Goal: Information Seeking & Learning: Learn about a topic

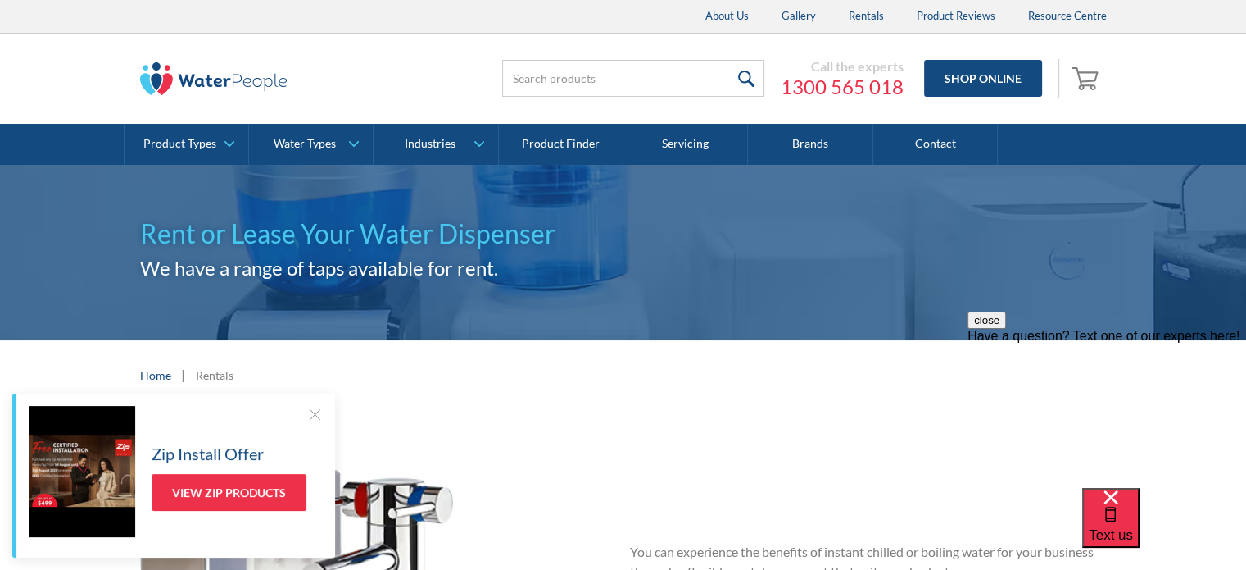
click at [314, 417] on div at bounding box center [314, 414] width 16 height 16
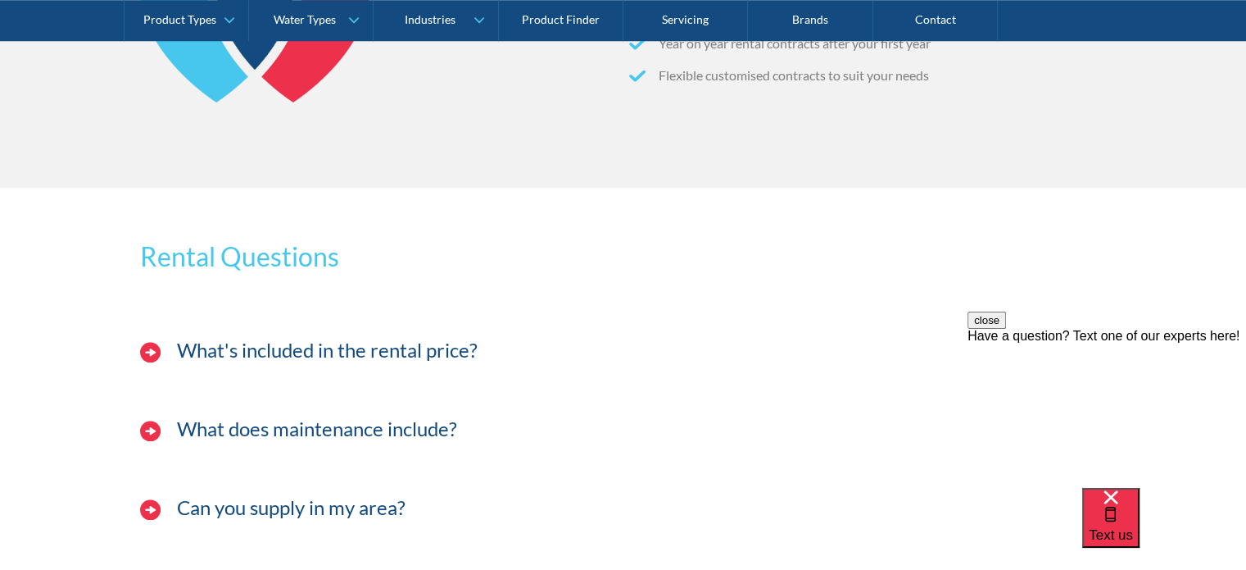
scroll to position [1557, 0]
click at [443, 352] on h4 "What's included in the rental price?" at bounding box center [327, 350] width 301 height 24
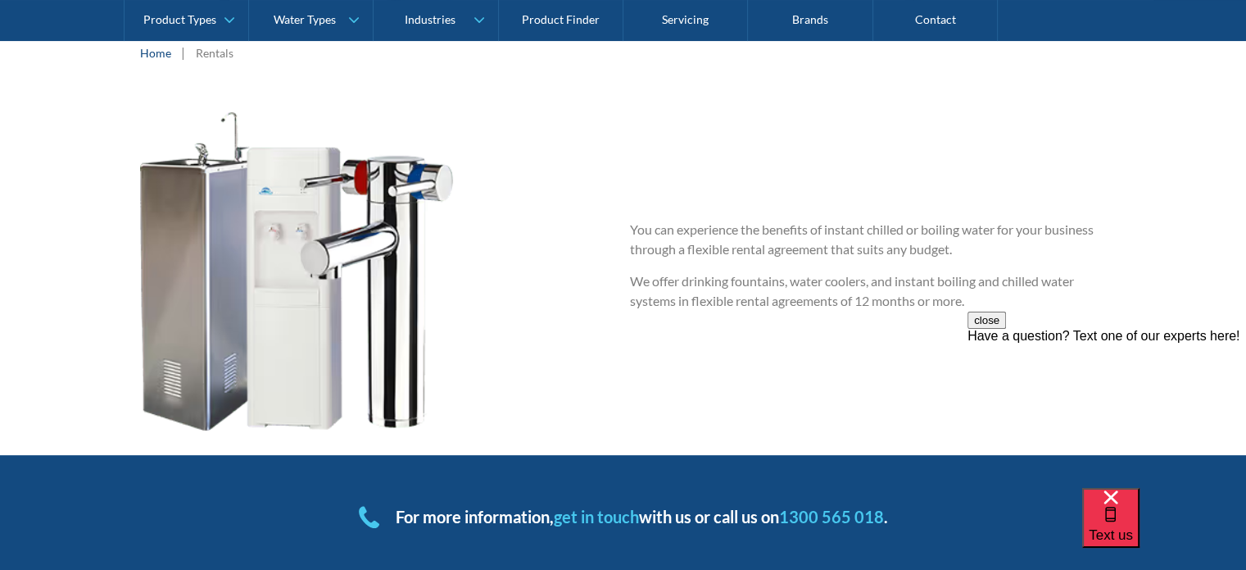
scroll to position [0, 0]
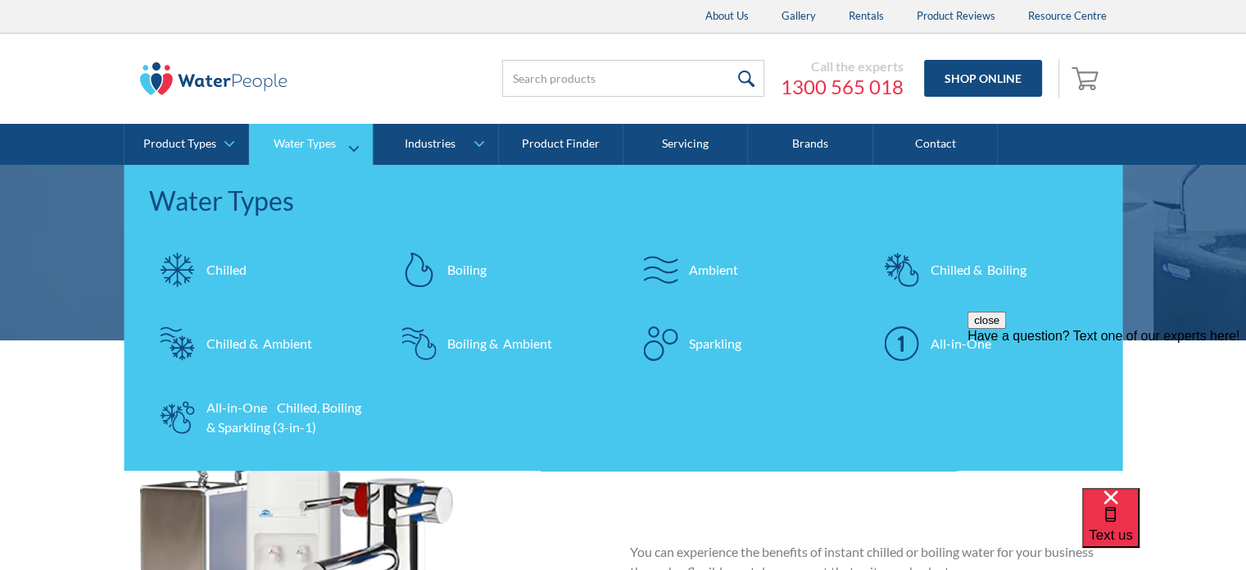
click at [258, 418] on div "All-in-One Chilled, Boiling & Sparkling (3-in-1)" at bounding box center [287, 416] width 160 height 39
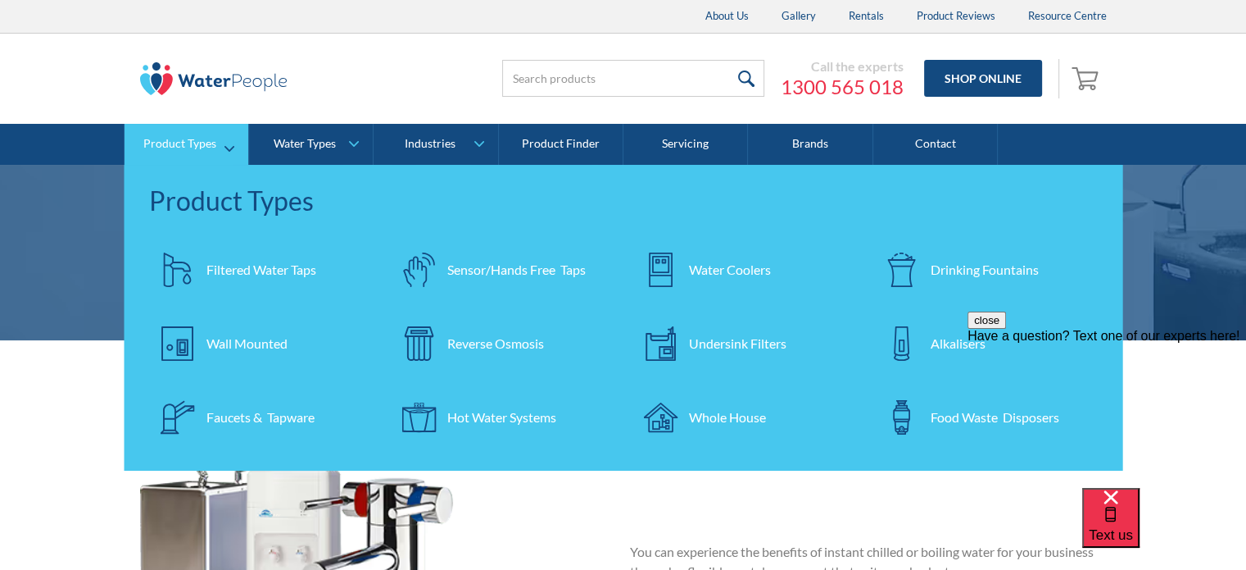
scroll to position [410, 0]
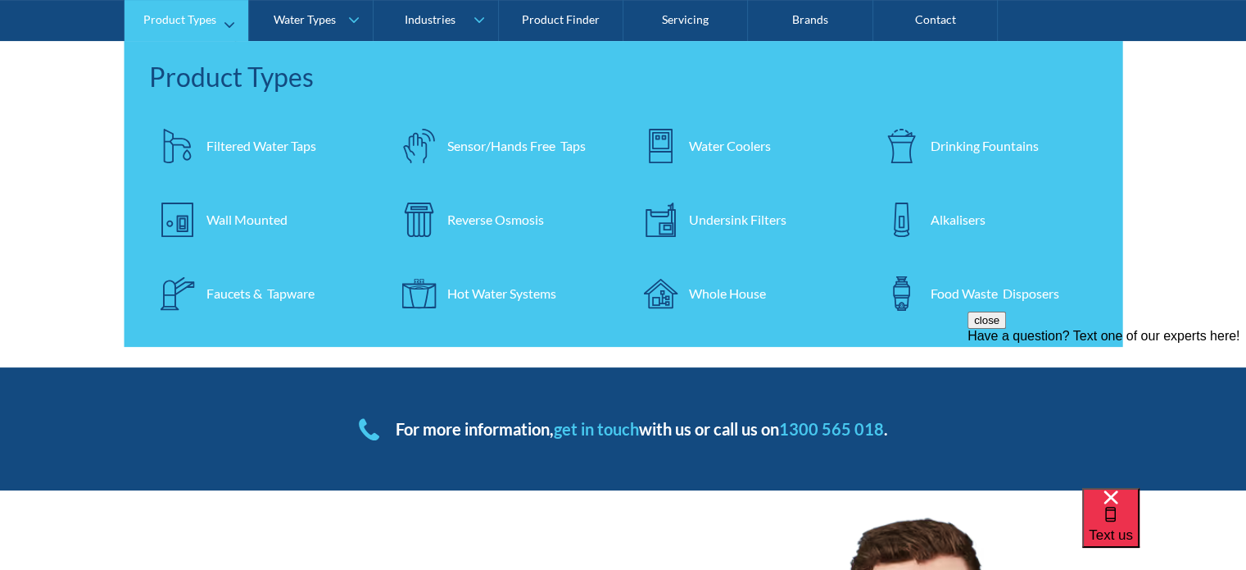
click at [725, 146] on div "Water Coolers" at bounding box center [730, 146] width 82 height 20
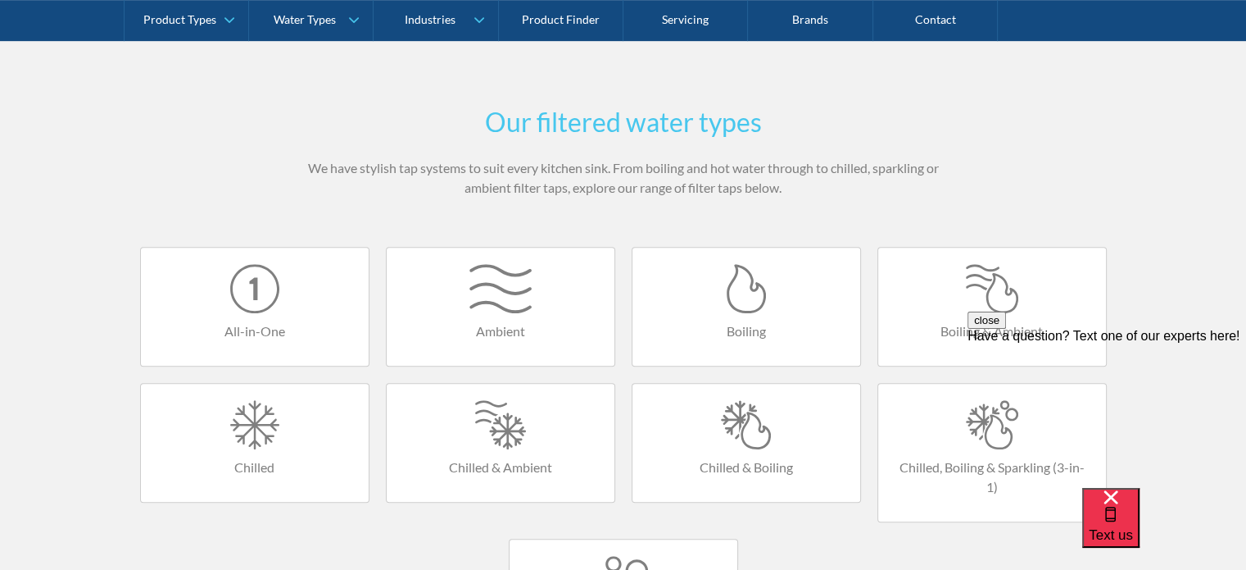
scroll to position [901, 0]
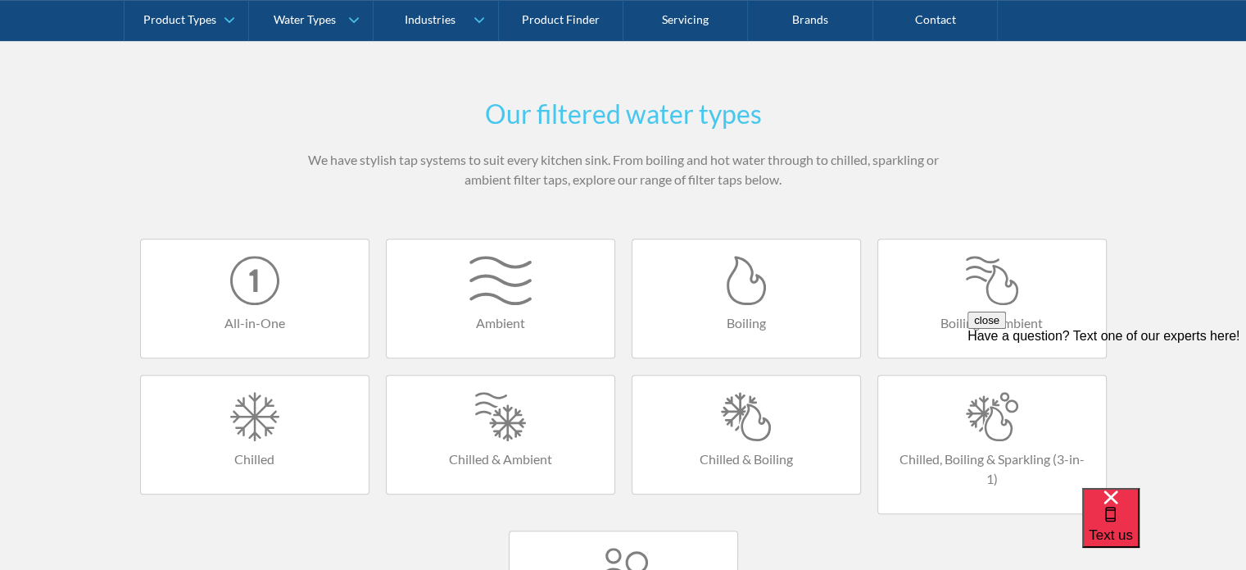
click at [262, 302] on div at bounding box center [254, 280] width 195 height 49
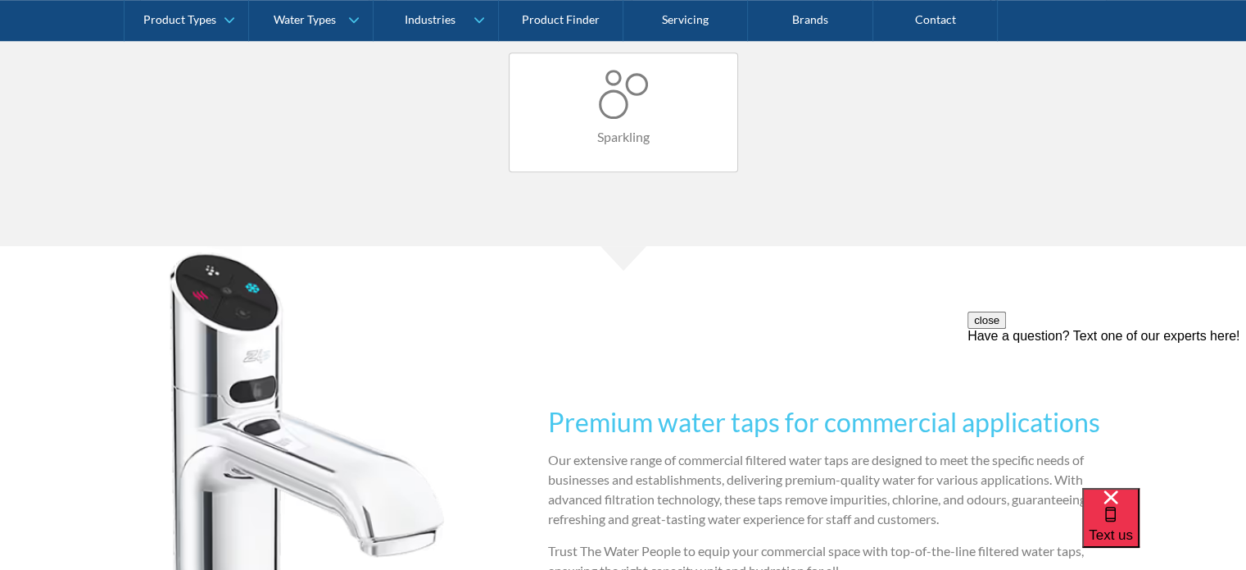
scroll to position [1557, 0]
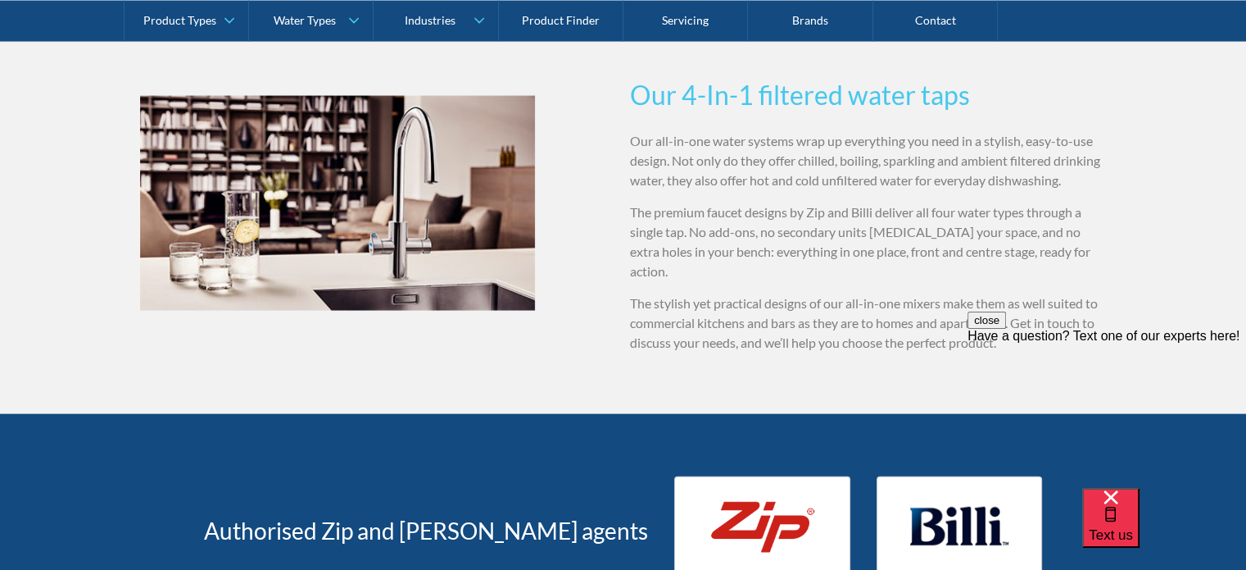
scroll to position [3032, 0]
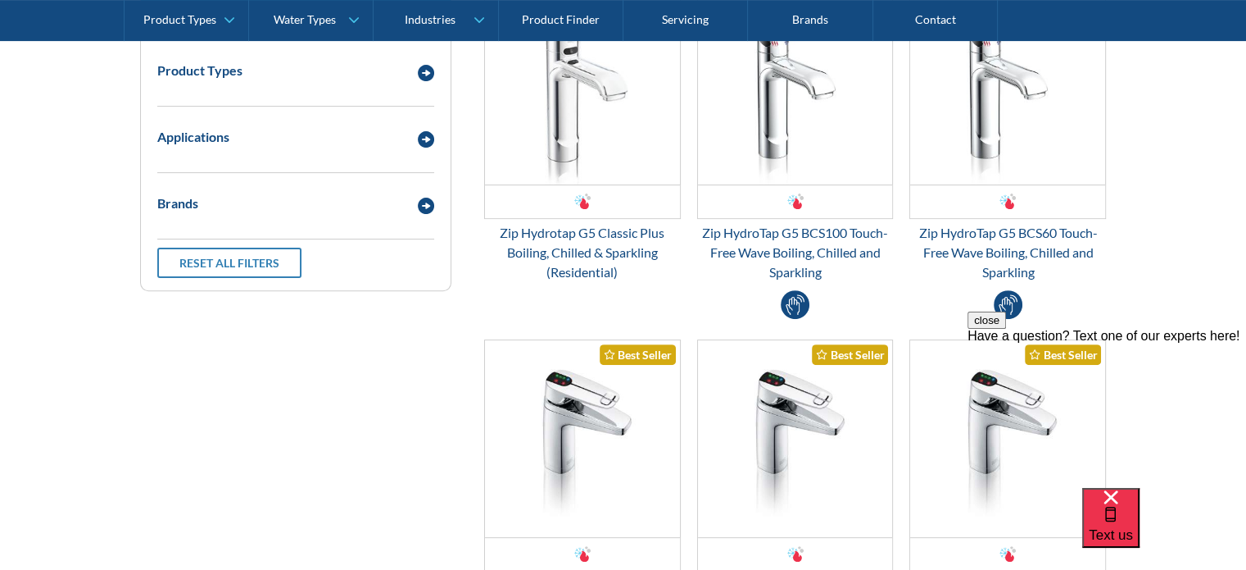
scroll to position [82, 0]
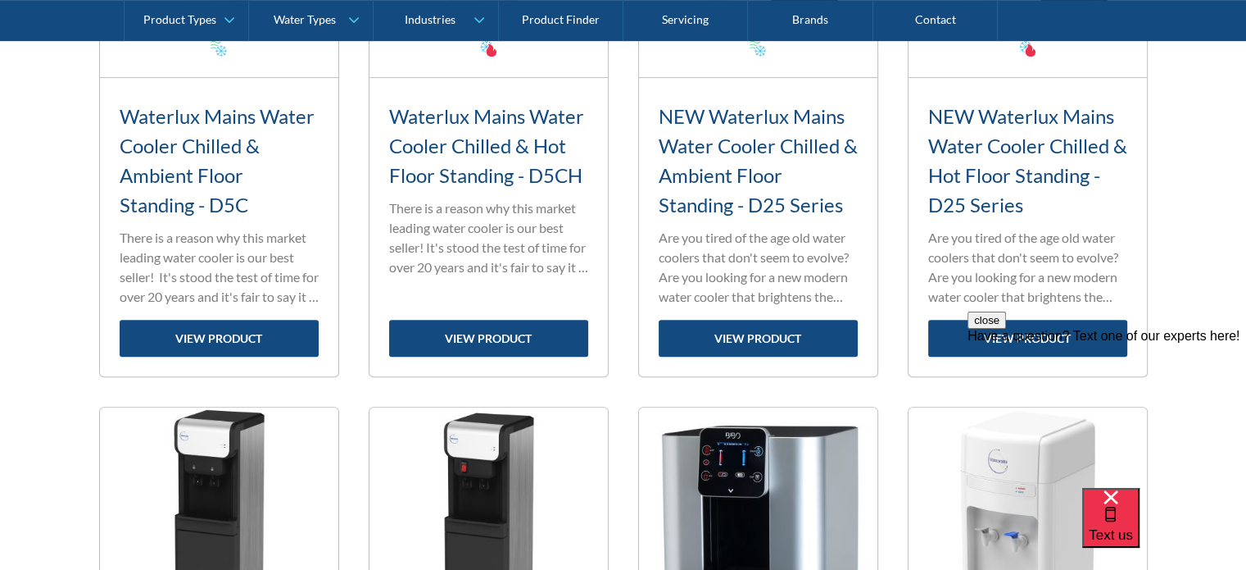
scroll to position [1000, 0]
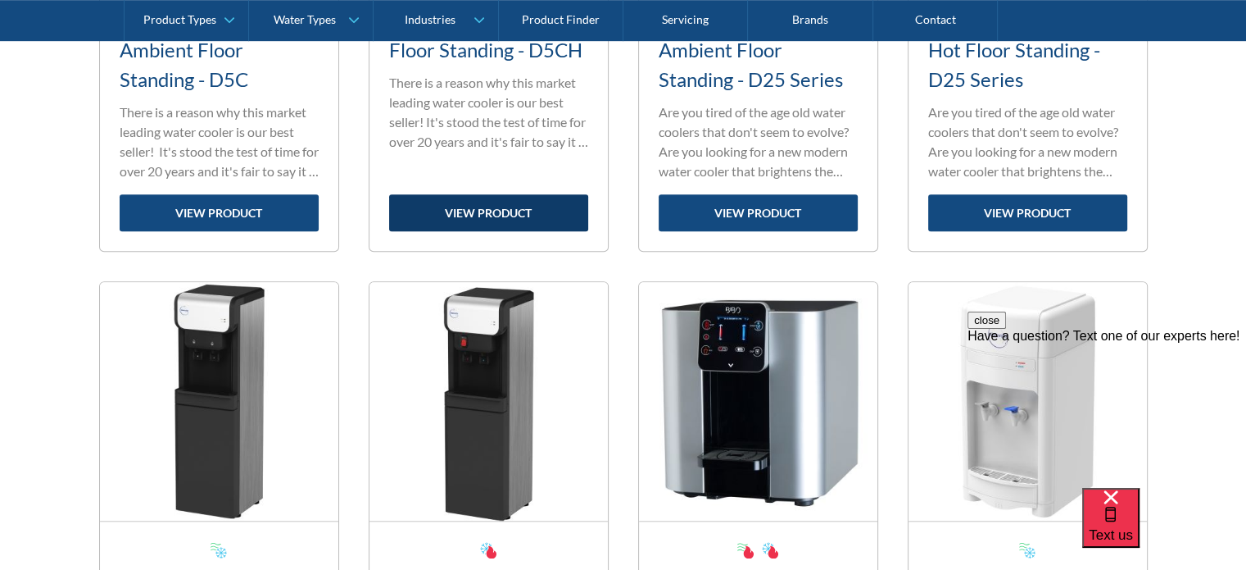
click at [499, 212] on link "view product" at bounding box center [488, 212] width 199 height 37
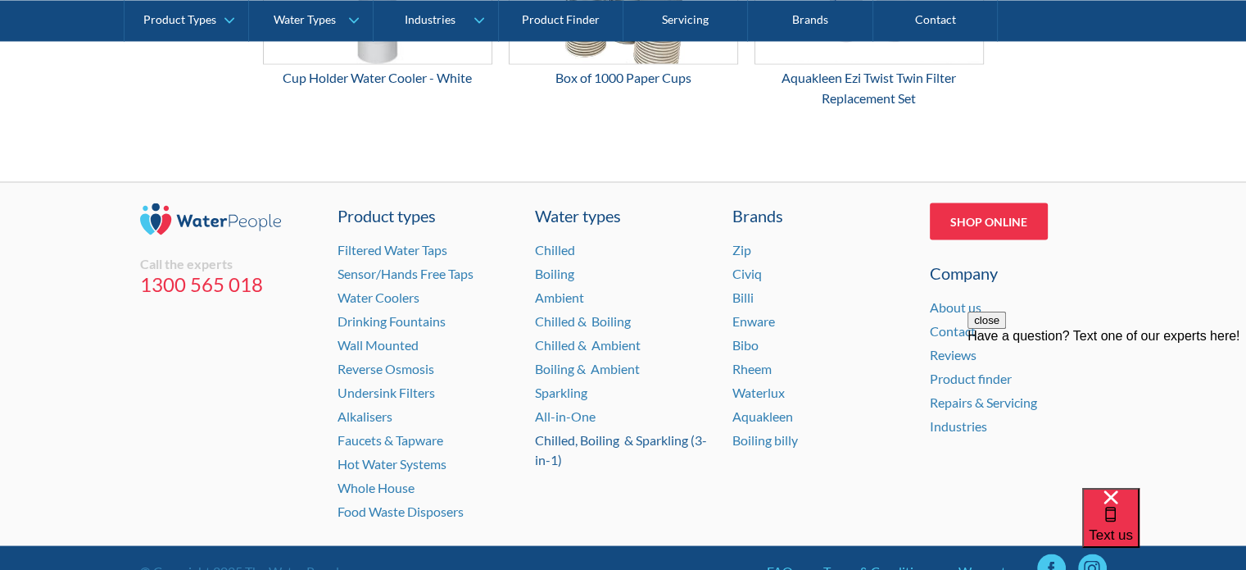
scroll to position [3081, 0]
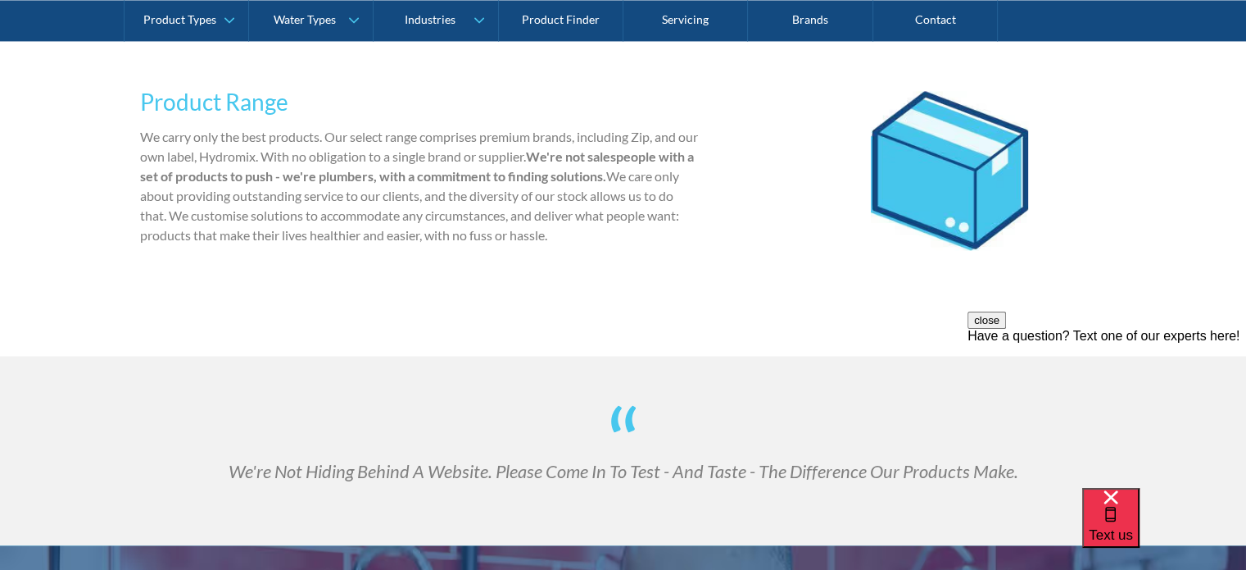
scroll to position [2868, 0]
